Goal: Complete application form

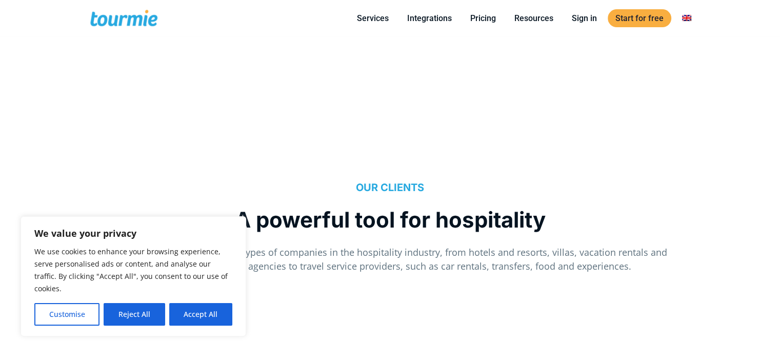
scroll to position [794, 0]
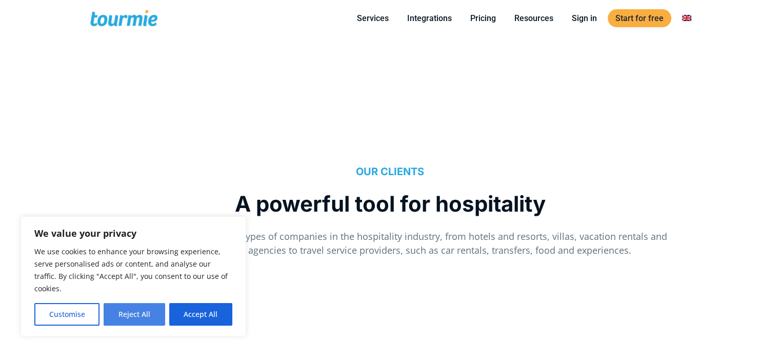
click at [127, 316] on button "Reject All" at bounding box center [134, 314] width 61 height 23
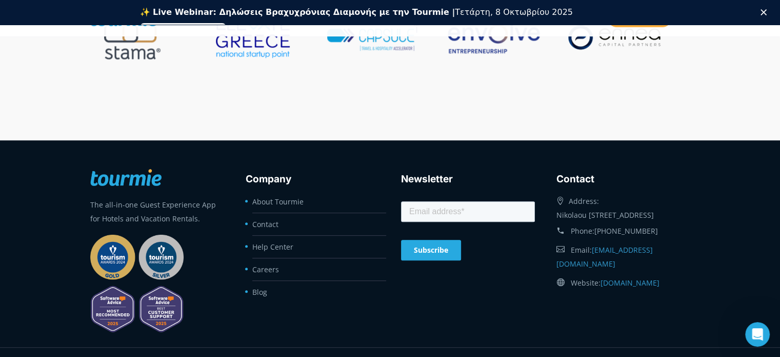
scroll to position [4270, 0]
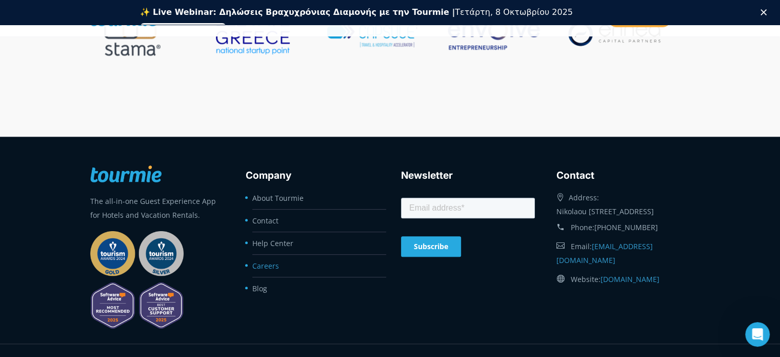
click at [257, 264] on link "Careers" at bounding box center [265, 266] width 27 height 10
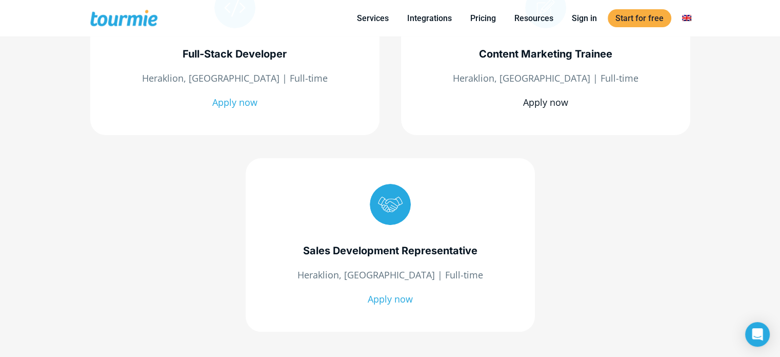
scroll to position [265, 0]
click at [397, 215] on div at bounding box center [390, 204] width 41 height 41
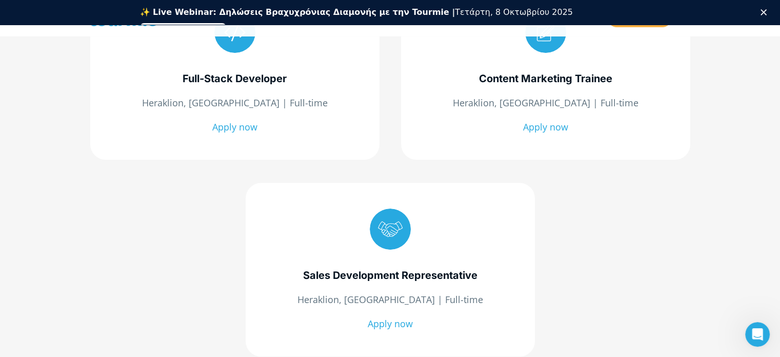
scroll to position [0, 0]
click at [554, 129] on link "Apply now" at bounding box center [545, 127] width 45 height 12
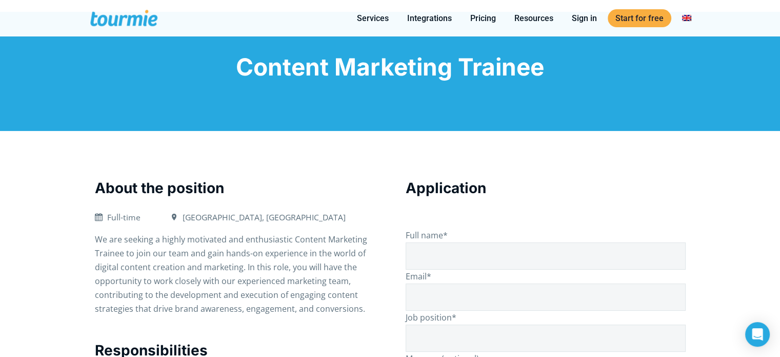
scroll to position [49, 0]
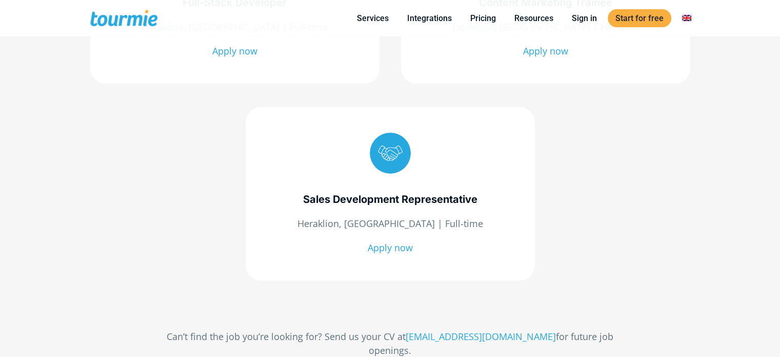
scroll to position [418, 0]
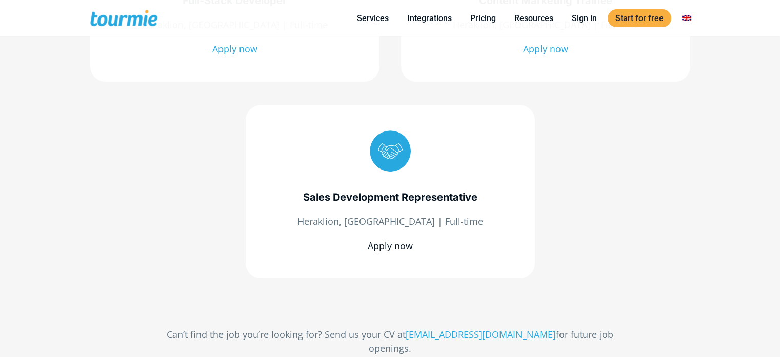
click at [384, 243] on link "Apply now" at bounding box center [390, 245] width 45 height 12
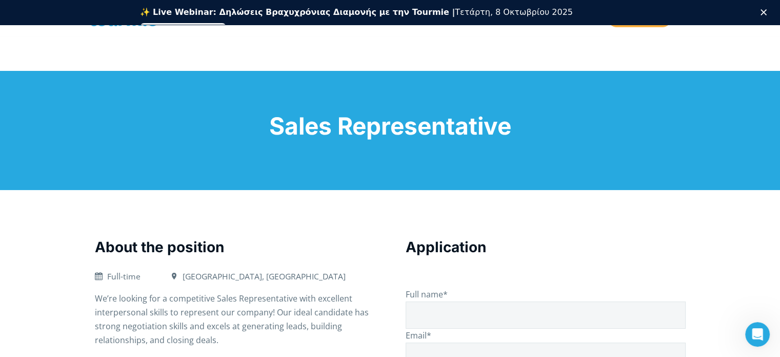
scroll to position [8, 0]
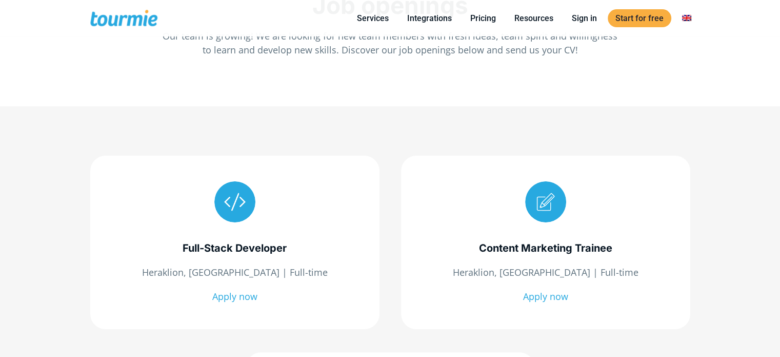
scroll to position [70, 0]
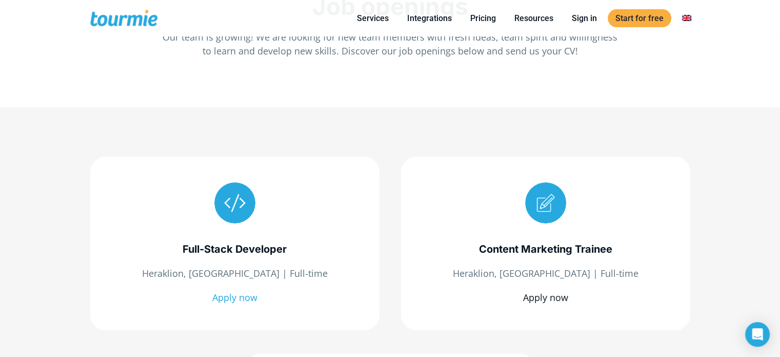
click at [550, 298] on link "Apply now" at bounding box center [545, 297] width 45 height 12
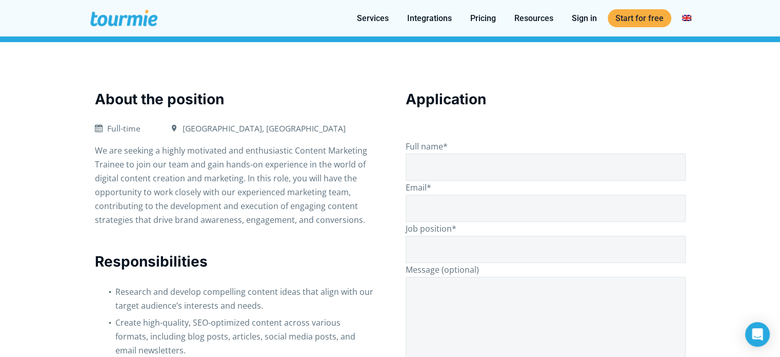
click at [434, 170] on input "Full name*" at bounding box center [546, 166] width 280 height 27
type input "[PERSON_NAME]"
click at [419, 201] on input "Email*" at bounding box center [546, 207] width 280 height 27
type input "[EMAIL_ADDRESS][DOMAIN_NAME]"
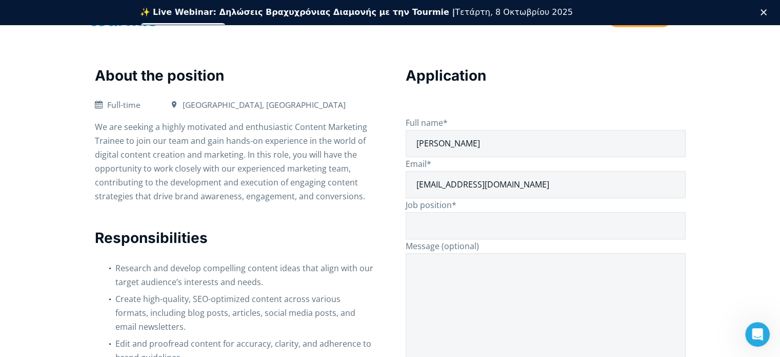
click at [429, 222] on input "Job position*" at bounding box center [546, 225] width 280 height 27
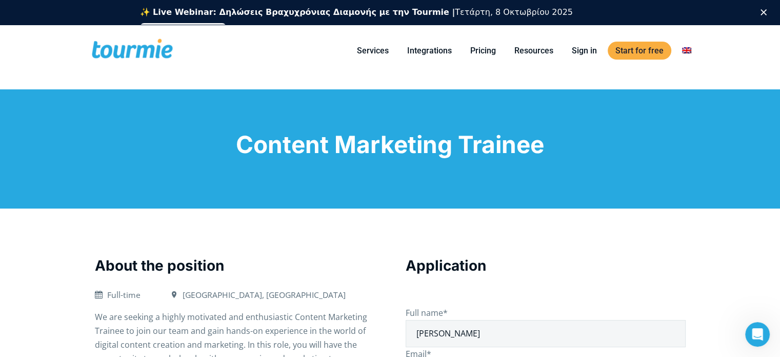
click at [263, 141] on span "Content Marketing Trainee" at bounding box center [390, 144] width 308 height 29
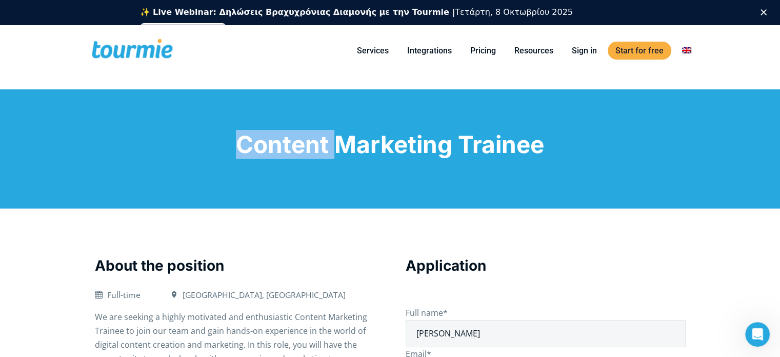
click at [263, 141] on span "Content Marketing Trainee" at bounding box center [390, 144] width 308 height 29
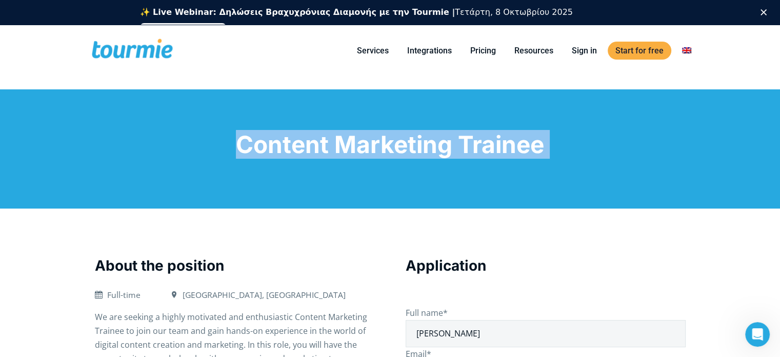
click at [263, 141] on span "Content Marketing Trainee" at bounding box center [390, 144] width 308 height 29
copy div "Content Marketing Trainee"
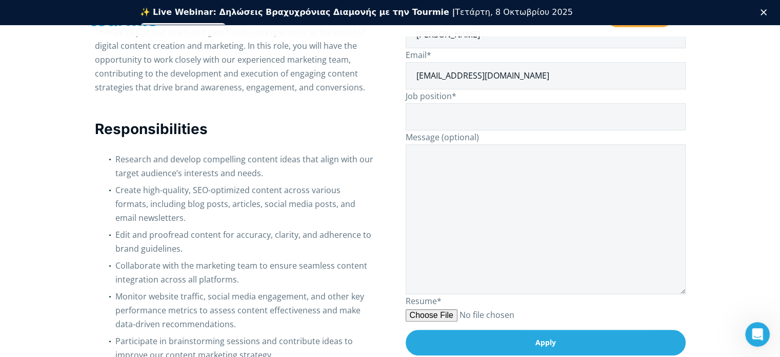
scroll to position [321, 0]
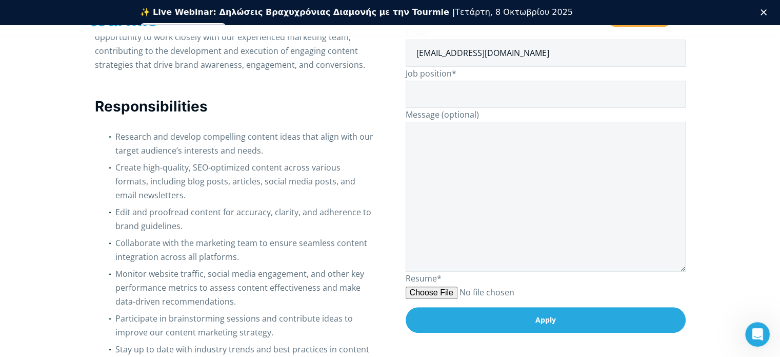
click at [432, 92] on input "Job position*" at bounding box center [546, 94] width 280 height 27
paste input "Content Marketing Trainee"
click at [432, 92] on input "Content Marketing Trainee" at bounding box center [546, 94] width 280 height 27
click at [536, 94] on input "Content Marketing Trainee" at bounding box center [546, 94] width 280 height 27
type input "Content Marketing Trainee"
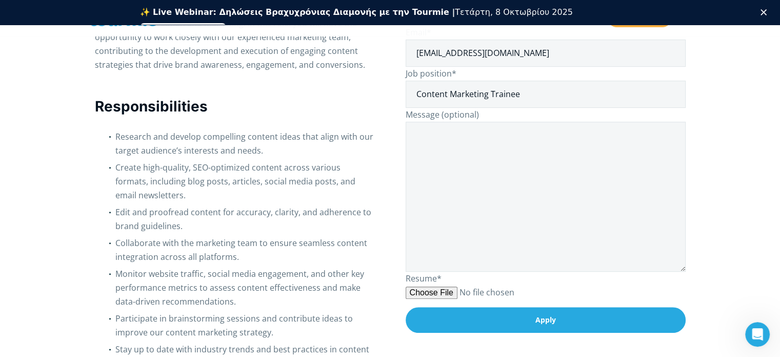
click at [458, 145] on textarea "Message (optional)" at bounding box center [546, 197] width 280 height 150
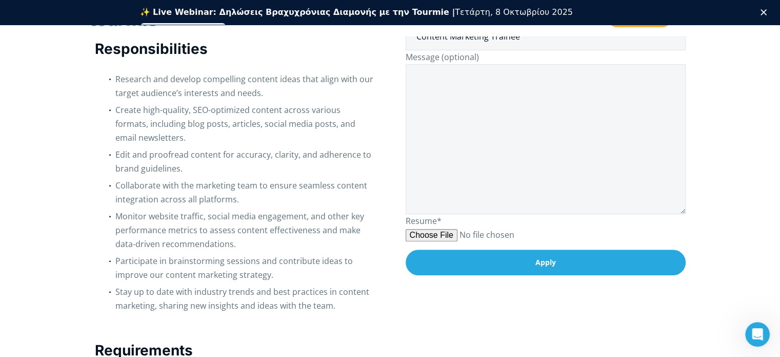
click at [425, 236] on input "Resume*" at bounding box center [495, 235] width 178 height 14
type input "C:\fakepath\CV - Αλέξανδρος Γκίκας.pdf"
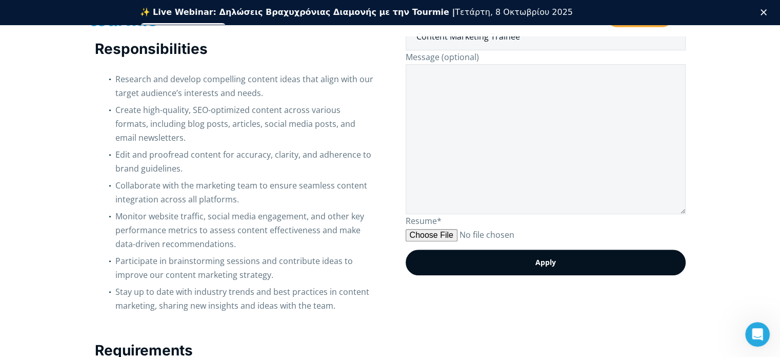
click at [509, 265] on input "Apply" at bounding box center [546, 262] width 280 height 26
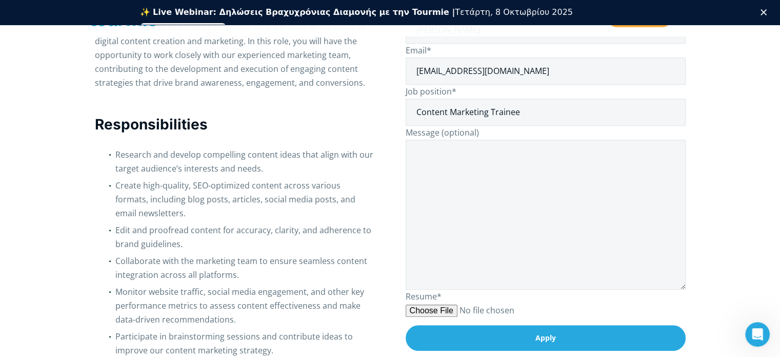
scroll to position [304, 0]
